Goal: Task Accomplishment & Management: Manage account settings

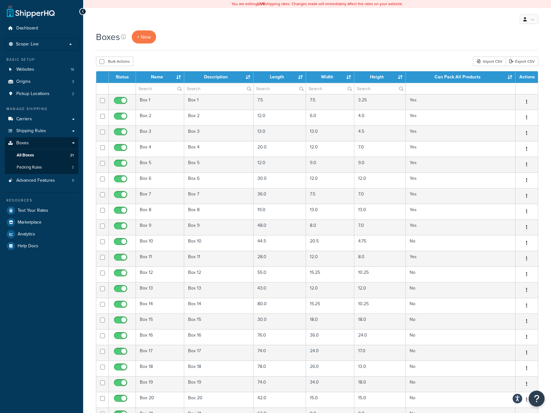
select select "50"
click at [36, 168] on span "Packing Rules" at bounding box center [29, 167] width 25 height 5
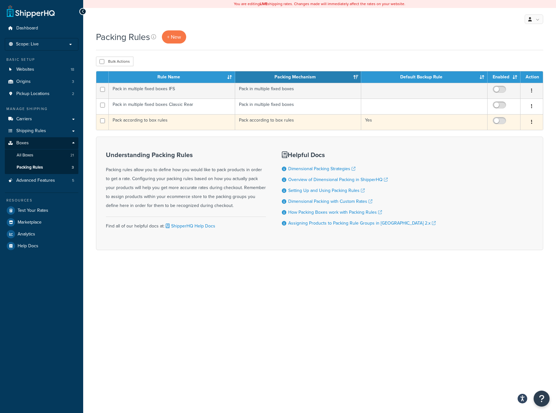
click at [411, 119] on td "Yes" at bounding box center [424, 122] width 126 height 16
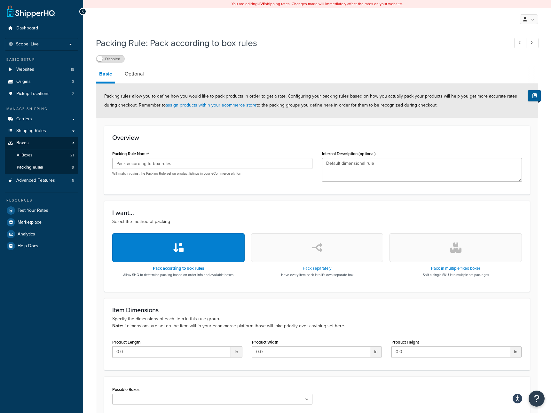
click at [210, 60] on div "Disabled" at bounding box center [317, 58] width 443 height 9
drag, startPoint x: 36, startPoint y: 167, endPoint x: 65, endPoint y: 161, distance: 29.6
click at [37, 167] on span "Packing Rules" at bounding box center [30, 167] width 26 height 5
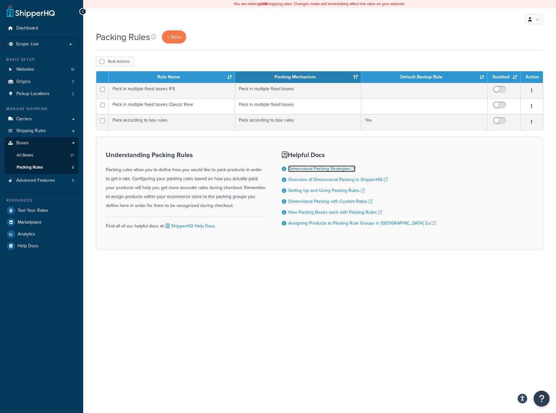
click at [319, 169] on link "Dimensional Packing Strategies" at bounding box center [321, 168] width 67 height 7
click at [40, 179] on span "Advanced Features" at bounding box center [35, 180] width 39 height 5
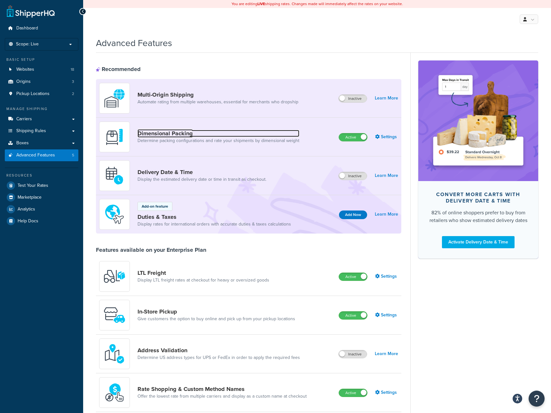
click at [165, 133] on link "Dimensional Packing" at bounding box center [219, 133] width 162 height 7
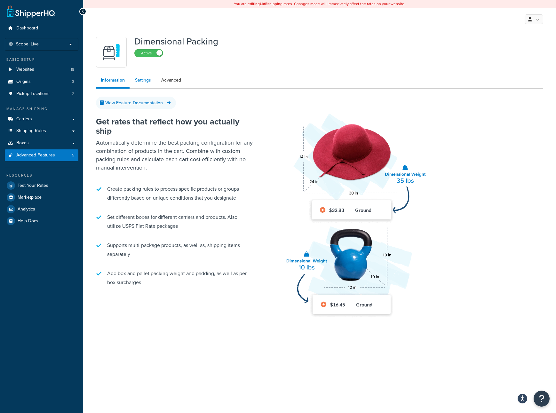
click at [142, 82] on link "Settings" at bounding box center [143, 80] width 26 height 13
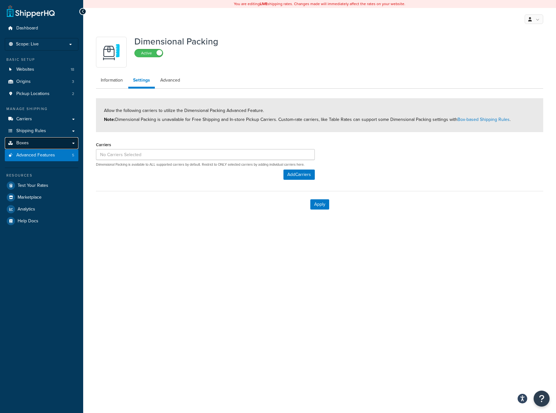
click at [43, 143] on link "Boxes" at bounding box center [42, 143] width 74 height 12
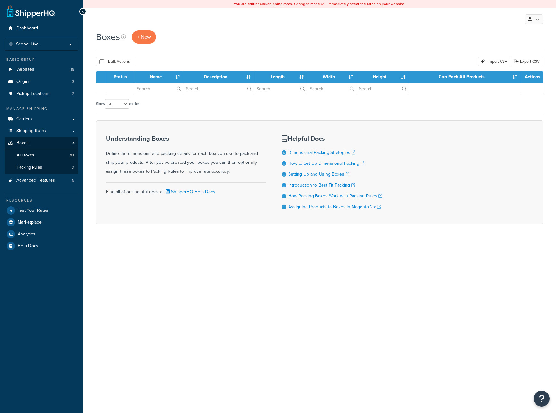
select select "50"
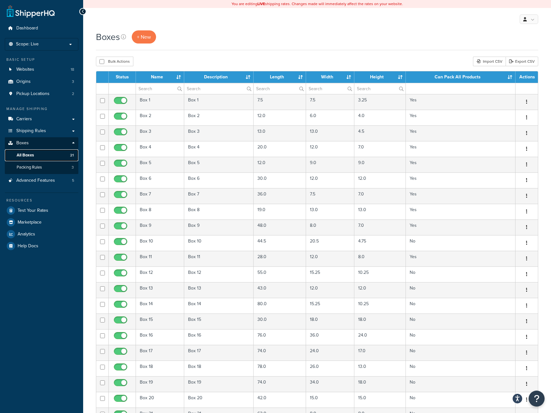
click at [30, 154] on span "All Boxes" at bounding box center [25, 155] width 17 height 5
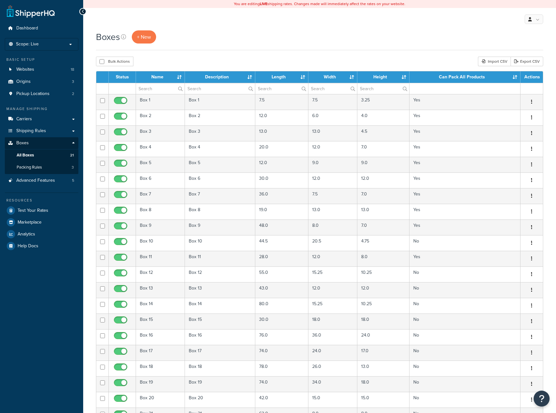
select select "50"
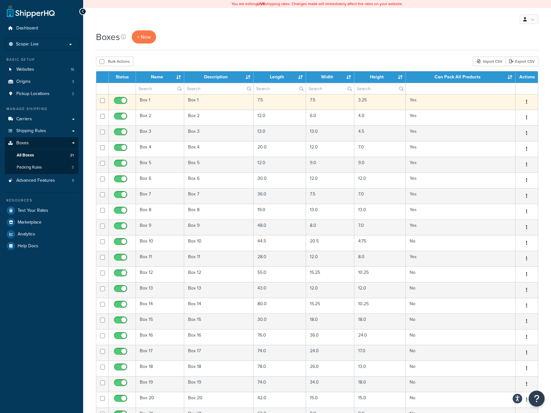
click at [528, 102] on button "button" at bounding box center [527, 102] width 9 height 10
click at [527, 101] on icon "button" at bounding box center [527, 102] width 1 height 4
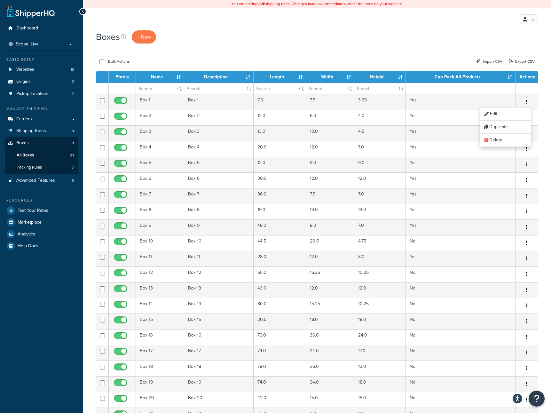
click at [393, 38] on div "Boxes + New" at bounding box center [317, 36] width 443 height 13
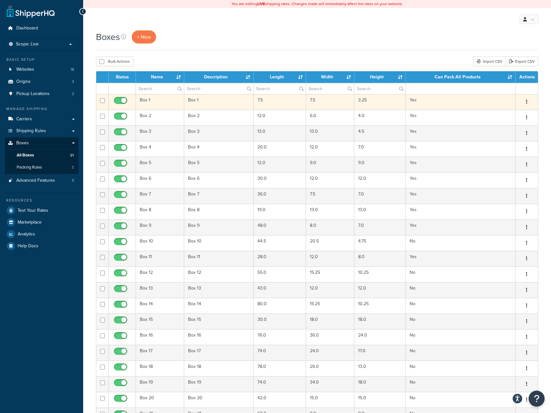
click at [325, 103] on td "7.5" at bounding box center [330, 102] width 48 height 16
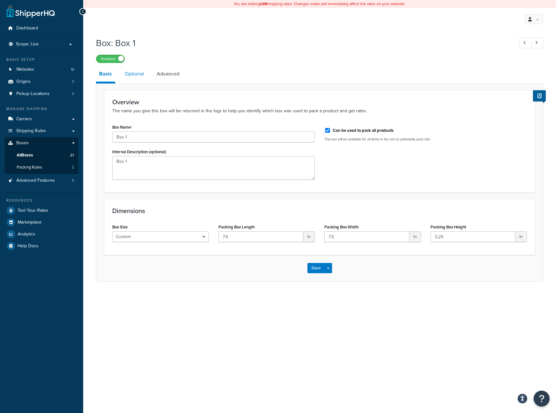
click at [135, 74] on link "Optional" at bounding box center [135, 73] width 26 height 15
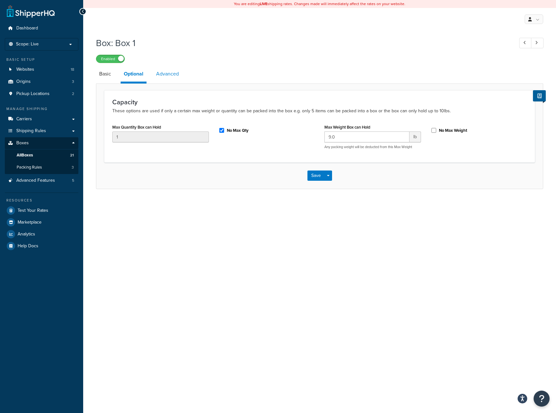
click at [162, 77] on link "Advanced" at bounding box center [167, 73] width 29 height 15
